Goal: Task Accomplishment & Management: Manage account settings

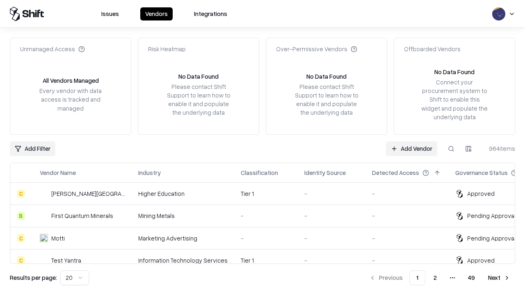
click at [412, 149] on link "Add Vendor" at bounding box center [411, 149] width 51 height 15
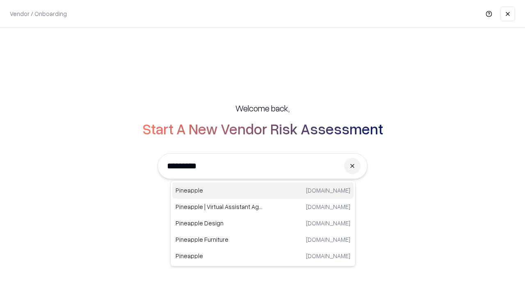
click at [263, 191] on div "Pineapple [DOMAIN_NAME]" at bounding box center [262, 191] width 181 height 16
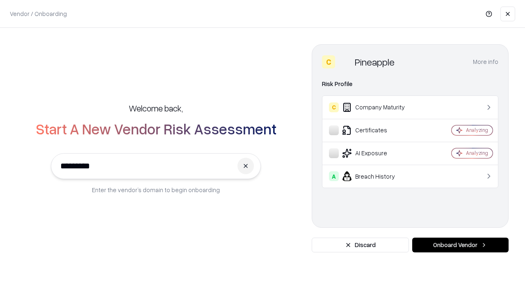
type input "*********"
click at [460, 245] on button "Onboard Vendor" at bounding box center [460, 245] width 96 height 15
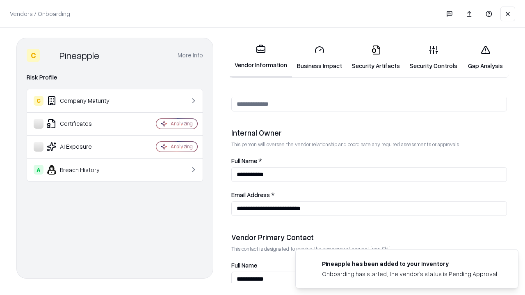
scroll to position [425, 0]
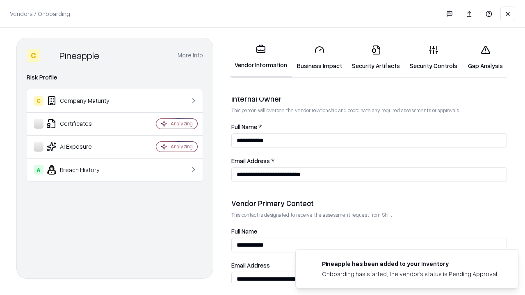
click at [376, 57] on link "Security Artifacts" at bounding box center [376, 58] width 58 height 38
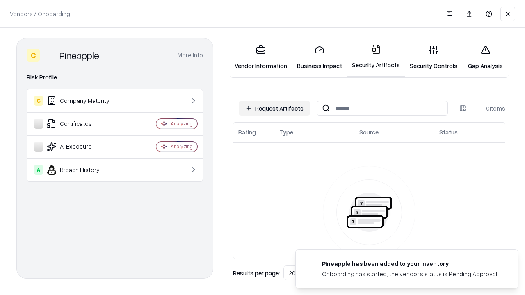
click at [274, 108] on button "Request Artifacts" at bounding box center [274, 108] width 71 height 15
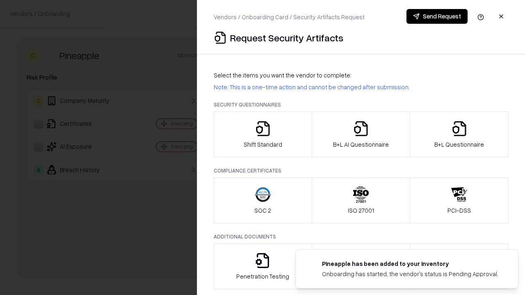
click at [459, 135] on icon "button" at bounding box center [459, 129] width 16 height 16
click at [361, 135] on icon "button" at bounding box center [361, 129] width 16 height 16
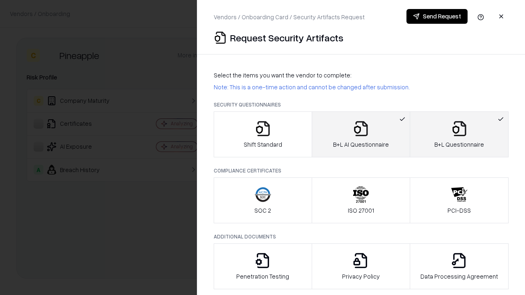
click at [437, 16] on button "Send Request" at bounding box center [437, 16] width 61 height 15
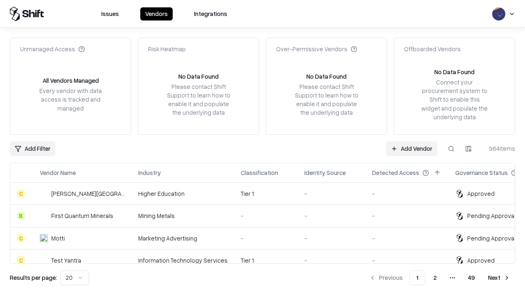
click at [412, 149] on link "Add Vendor" at bounding box center [411, 149] width 51 height 15
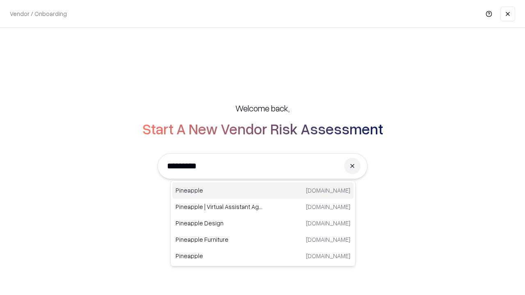
click at [263, 191] on div "Pineapple [DOMAIN_NAME]" at bounding box center [262, 191] width 181 height 16
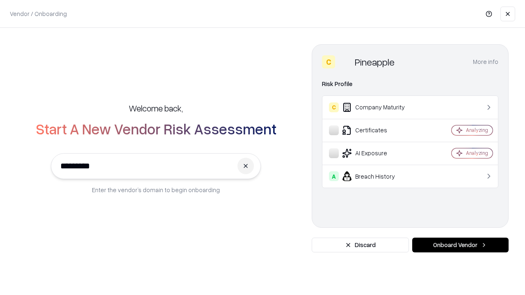
type input "*********"
click at [460, 245] on button "Onboard Vendor" at bounding box center [460, 245] width 96 height 15
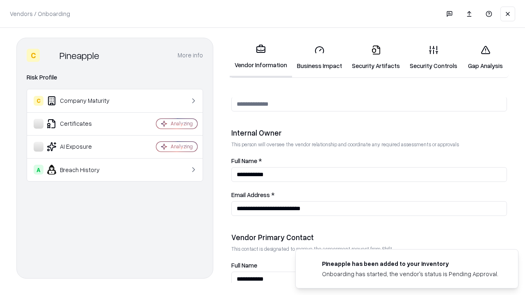
scroll to position [425, 0]
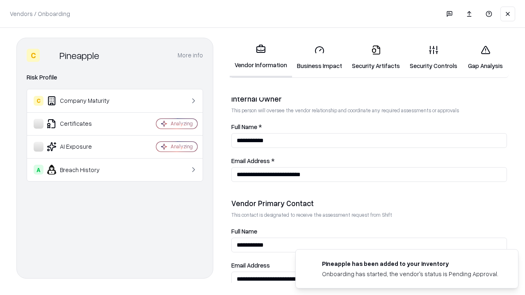
click at [485, 57] on link "Gap Analysis" at bounding box center [485, 58] width 46 height 38
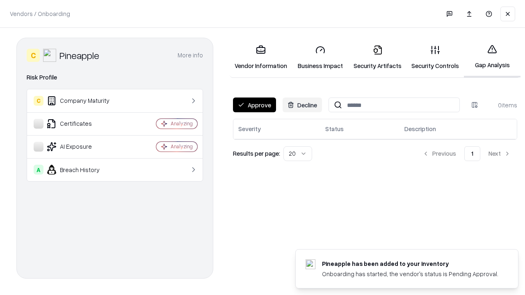
click at [254, 105] on button "Approve" at bounding box center [254, 105] width 43 height 15
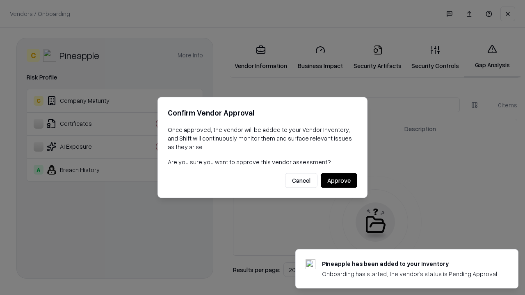
click at [339, 181] on button "Approve" at bounding box center [339, 181] width 37 height 15
